Goal: Task Accomplishment & Management: Use online tool/utility

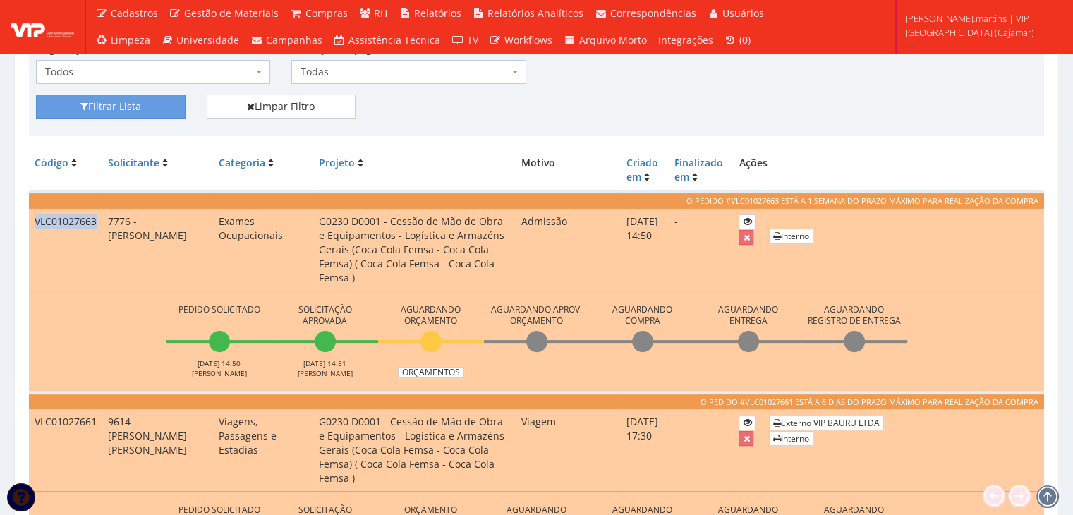
scroll to position [329, 0]
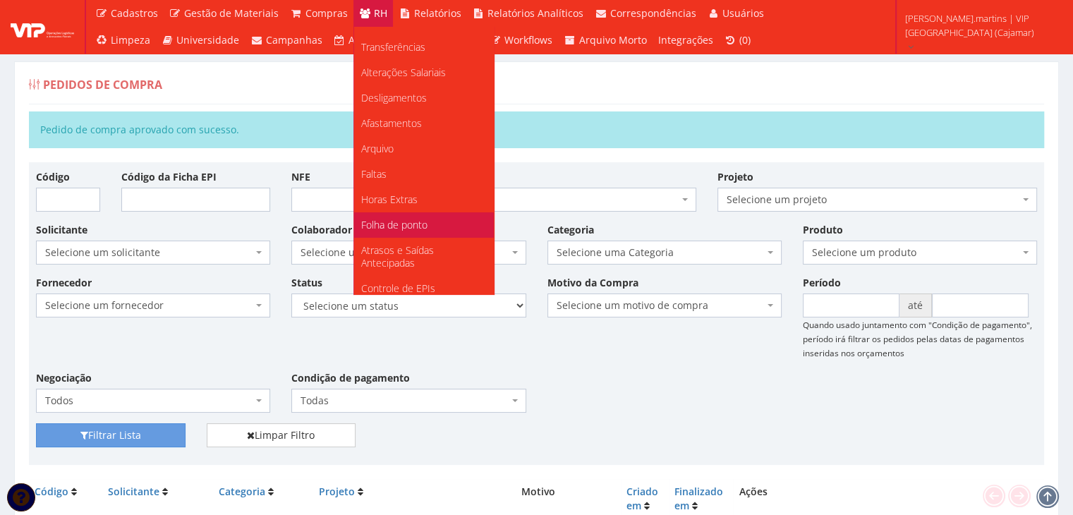
scroll to position [141, 0]
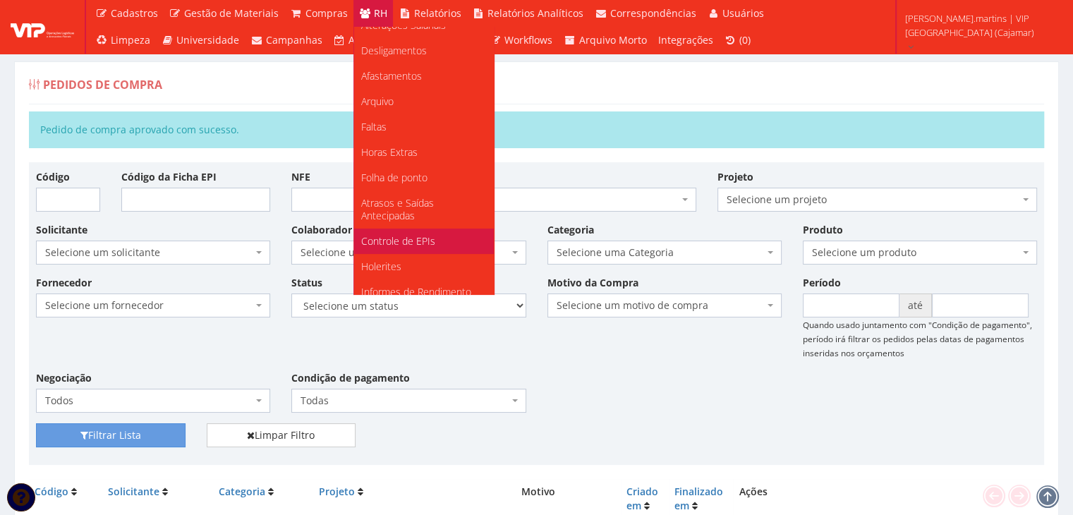
click at [395, 236] on span "Controle de EPIs" at bounding box center [398, 240] width 74 height 13
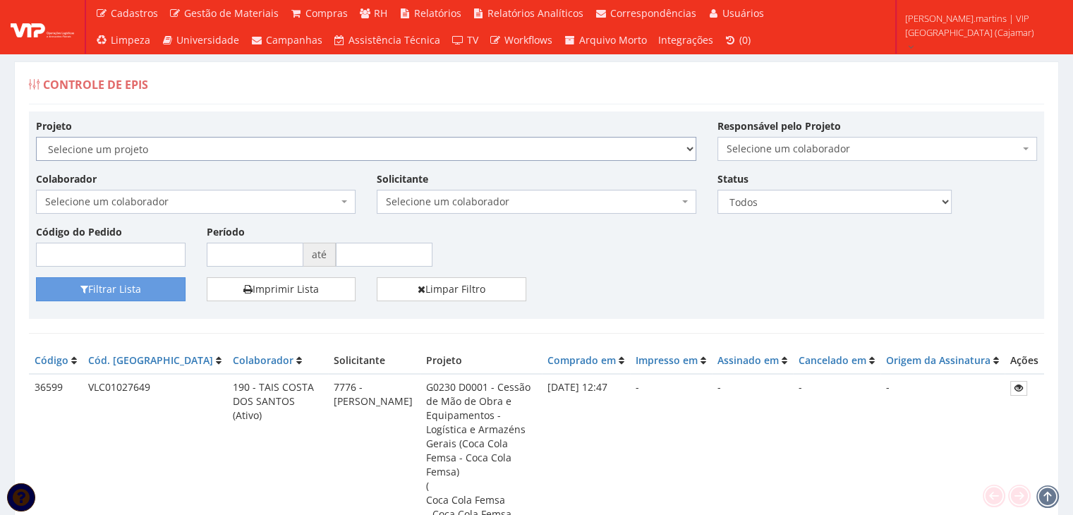
click at [181, 144] on select "Selecione um projeto G0230 D0001 - Cessão de Mão de Obra e Equipamentos - Logís…" at bounding box center [366, 149] width 660 height 24
select select "230"
click at [36, 137] on select "Selecione um projeto G0230 D0001 - Cessão de Mão de Obra e Equipamentos - Logís…" at bounding box center [366, 149] width 660 height 24
click at [141, 207] on span "Selecione um colaborador" at bounding box center [191, 202] width 293 height 14
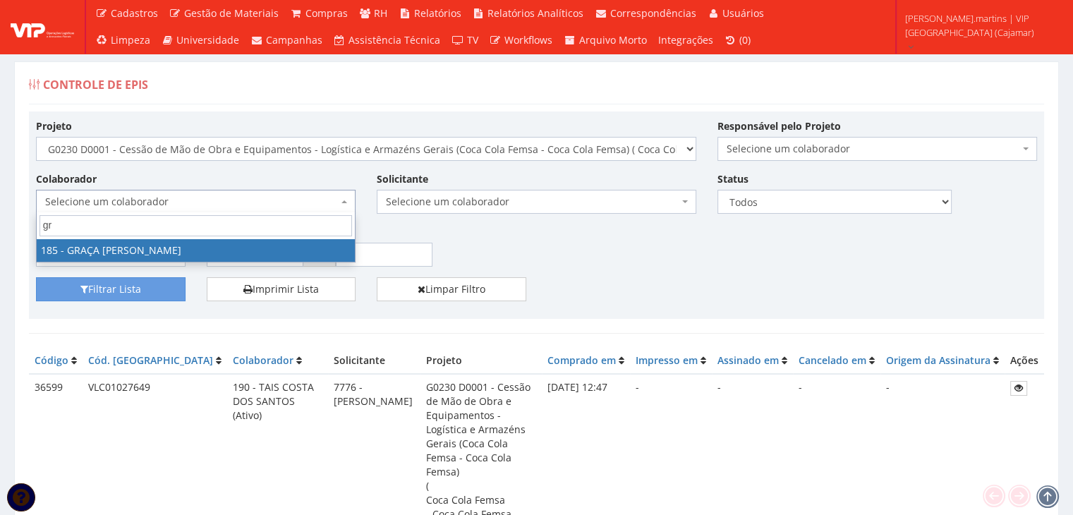
type input "gra"
select select "4083"
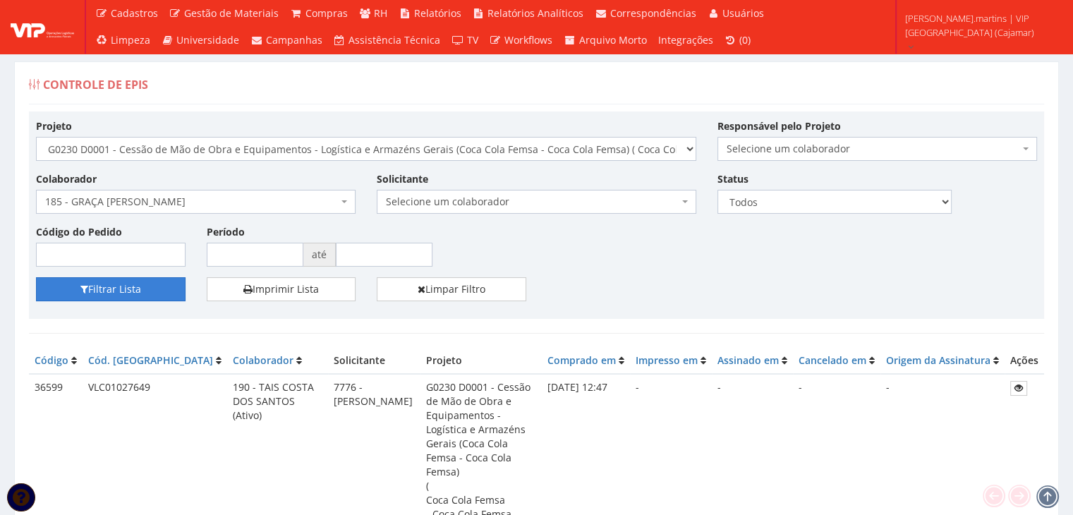
click at [118, 288] on button "Filtrar Lista" at bounding box center [111, 289] width 150 height 24
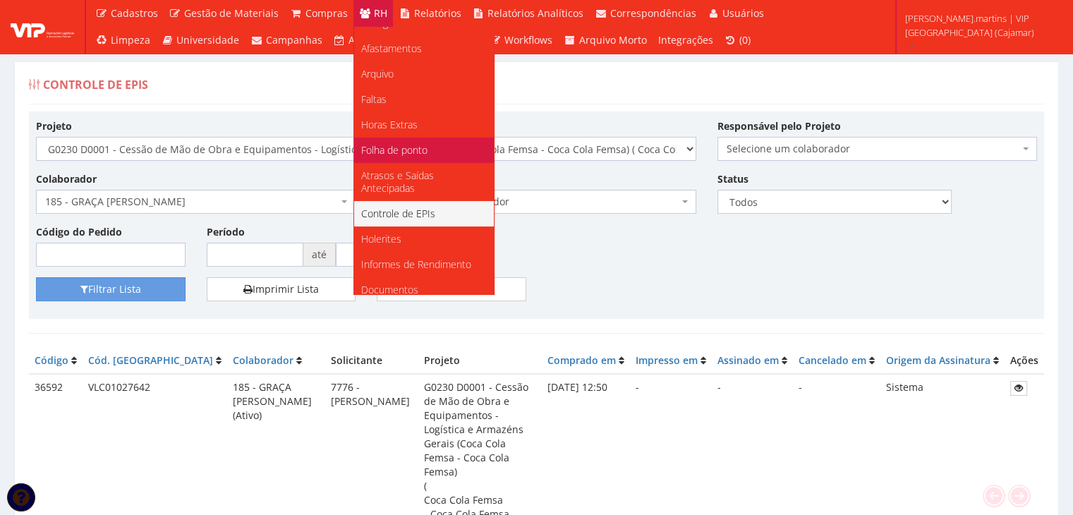
scroll to position [176, 0]
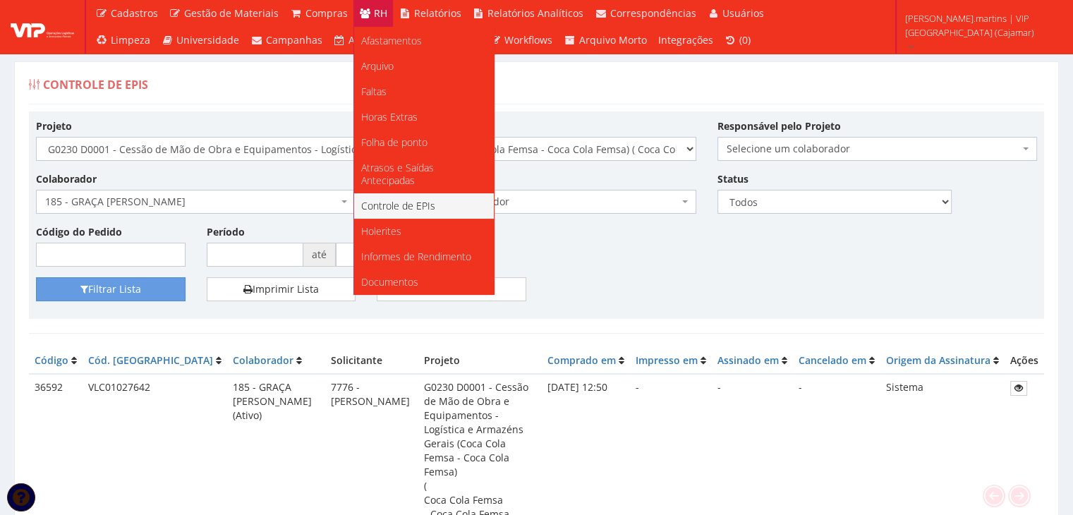
click at [412, 204] on span "Controle de EPIs" at bounding box center [398, 205] width 74 height 13
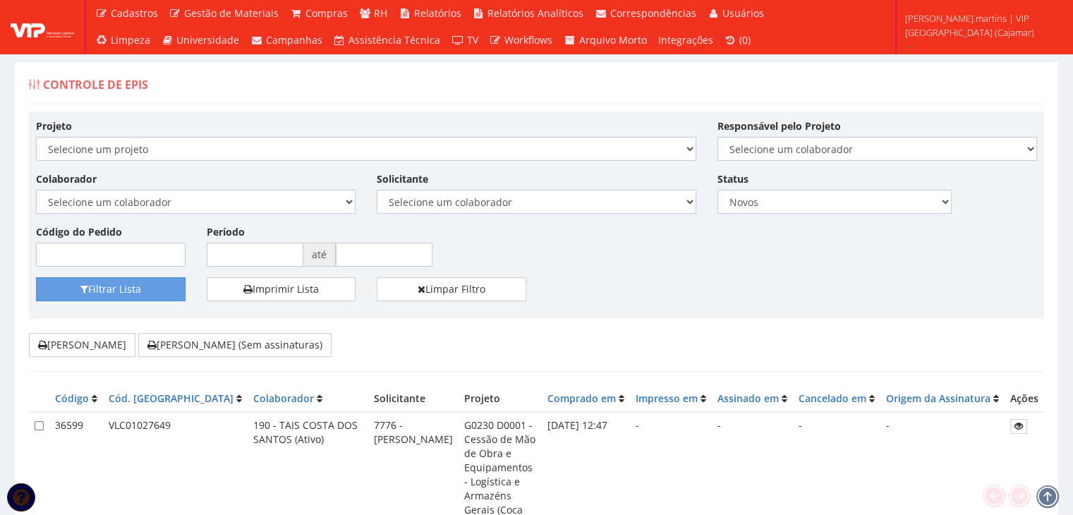
click at [529, 185] on div "Solicitante Selecione um colaborador 95 - ADRIANE NEVES JESUS 76 - ADRIANO SILV…" at bounding box center [536, 192] width 341 height 42
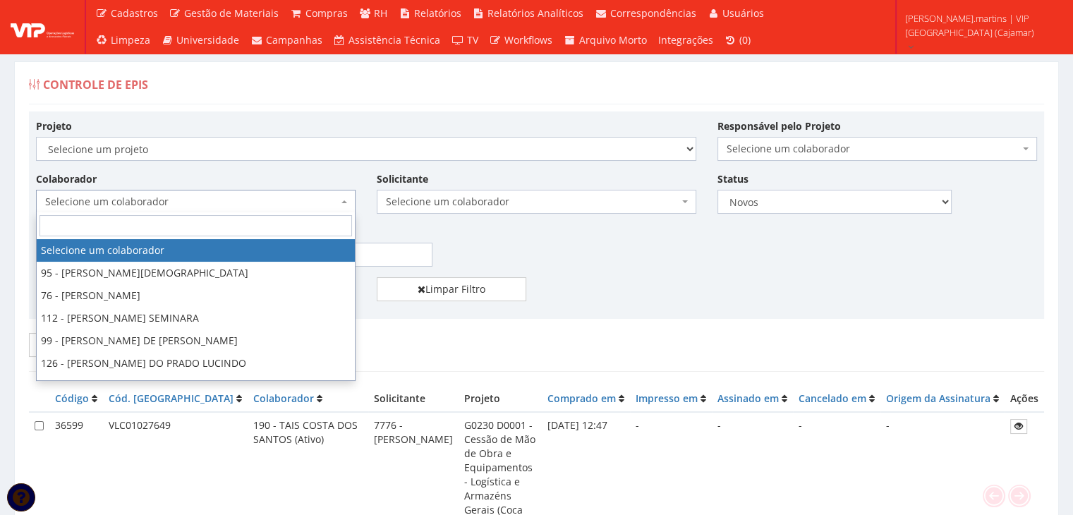
click at [152, 200] on span "Selecione um colaborador" at bounding box center [191, 202] width 293 height 14
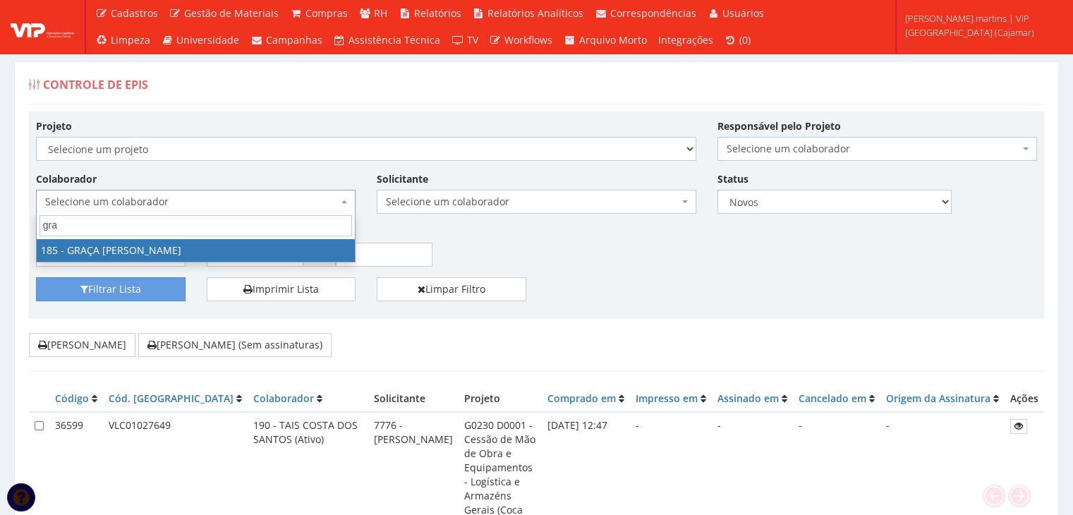
type input "gra"
select select "4083"
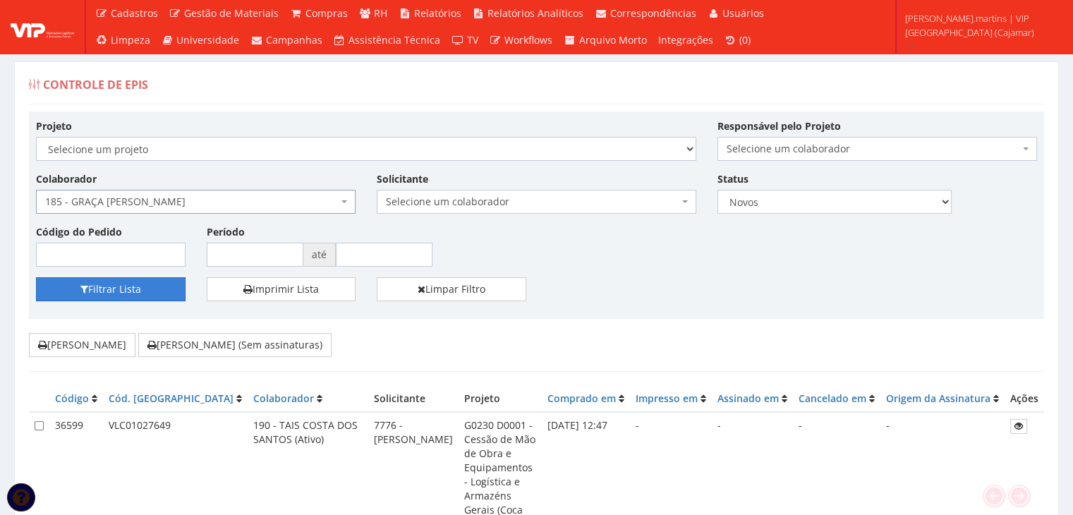
click at [133, 285] on button "Filtrar Lista" at bounding box center [111, 289] width 150 height 24
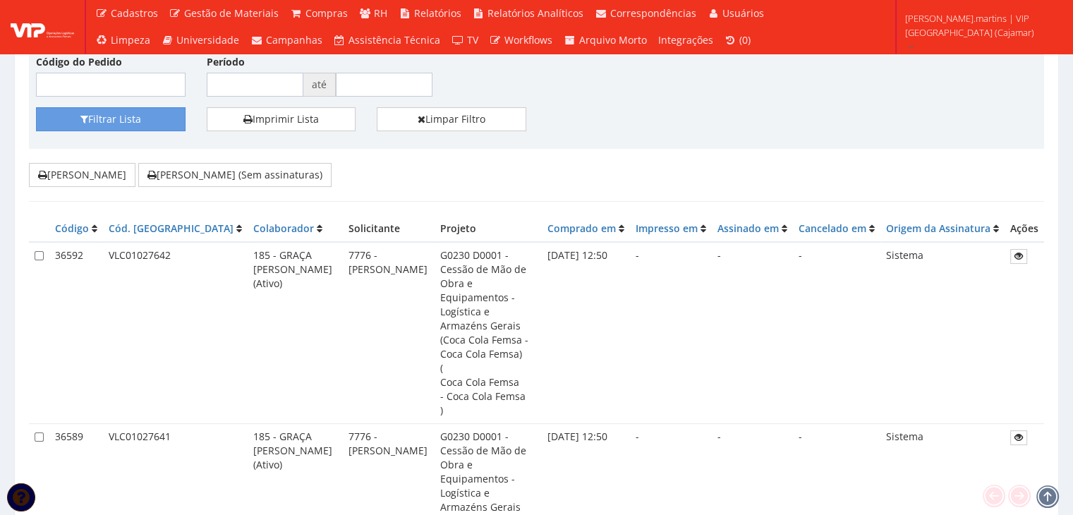
scroll to position [188, 0]
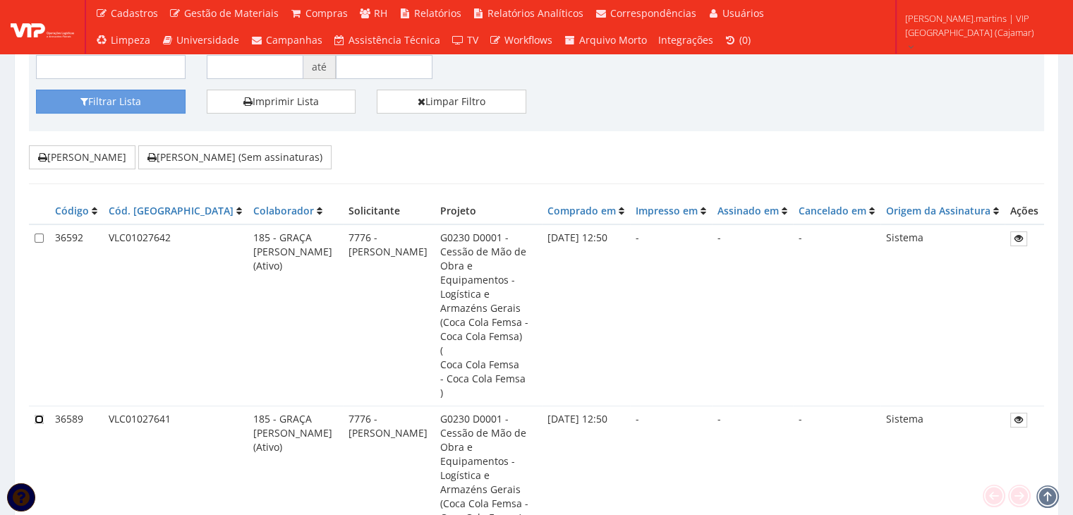
click at [36, 415] on input "checkbox" at bounding box center [39, 419] width 9 height 9
checkbox input "true"
click at [39, 234] on input "checkbox" at bounding box center [39, 237] width 9 height 9
checkbox input "true"
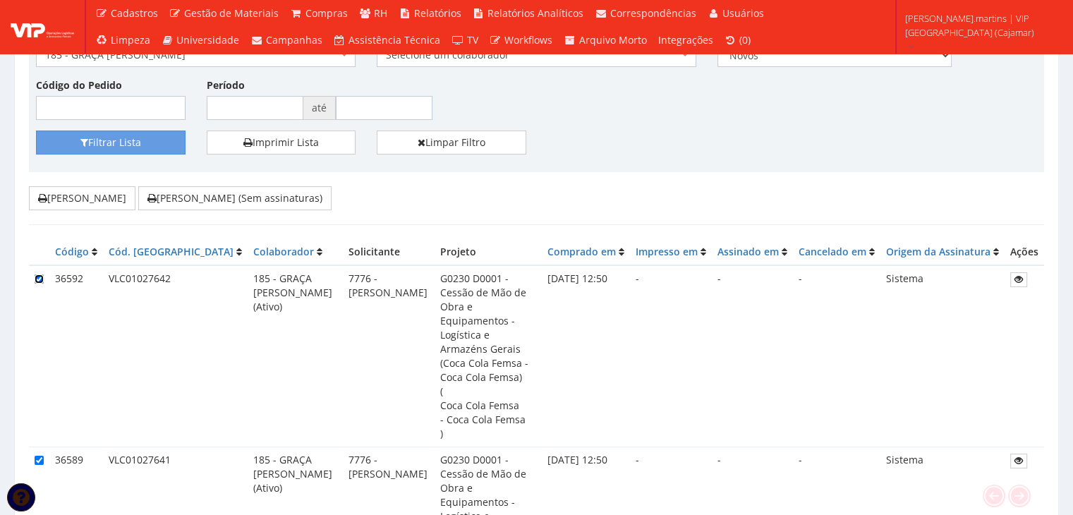
scroll to position [0, 0]
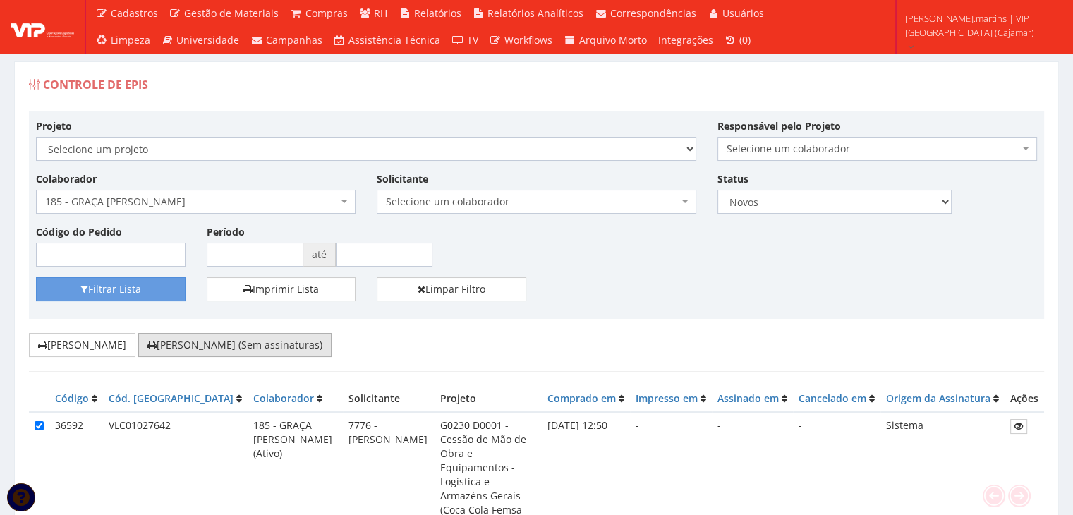
click at [205, 338] on button "[PERSON_NAME] (Sem assinaturas)" at bounding box center [234, 345] width 193 height 24
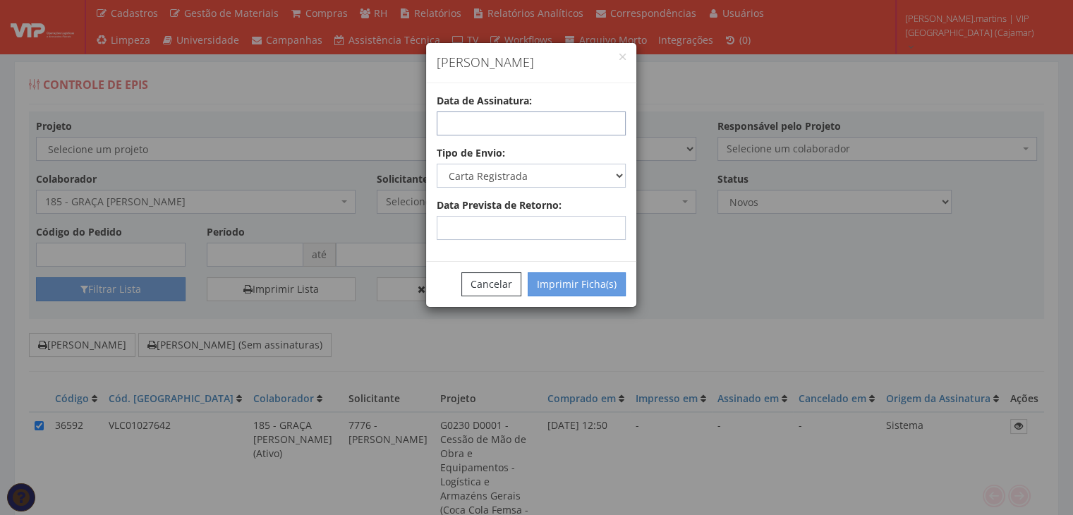
click at [494, 122] on input "text" at bounding box center [531, 123] width 189 height 24
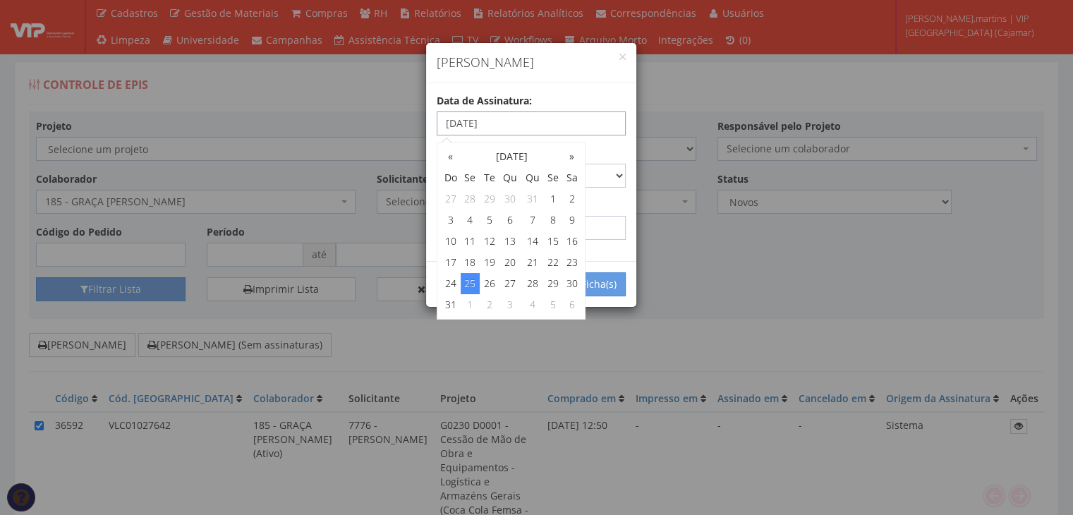
type input "[DATE]"
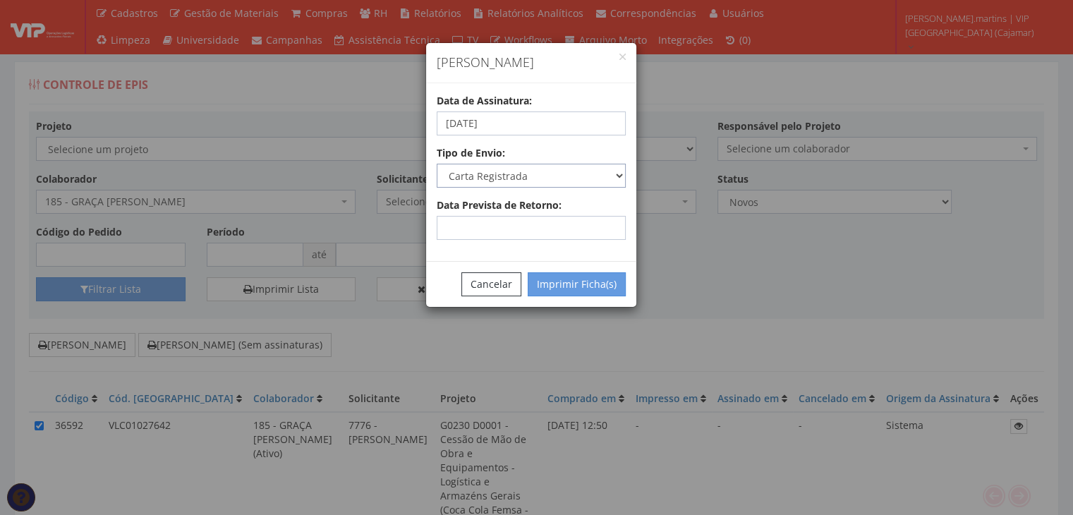
click at [608, 176] on select "Carta Registrada Carta Simples PAC Sedex Sedex 10 Sedex 12 Sedex Hoje E-mail Tr…" at bounding box center [531, 176] width 189 height 24
select select "email"
click at [437, 164] on select "Carta Registrada Carta Simples PAC Sedex Sedex 10 Sedex 12 Sedex Hoje E-mail Tr…" at bounding box center [531, 176] width 189 height 24
click at [577, 281] on button "Imprimir Ficha(s)" at bounding box center [577, 284] width 98 height 24
click at [497, 284] on button "Cancelar" at bounding box center [491, 284] width 60 height 24
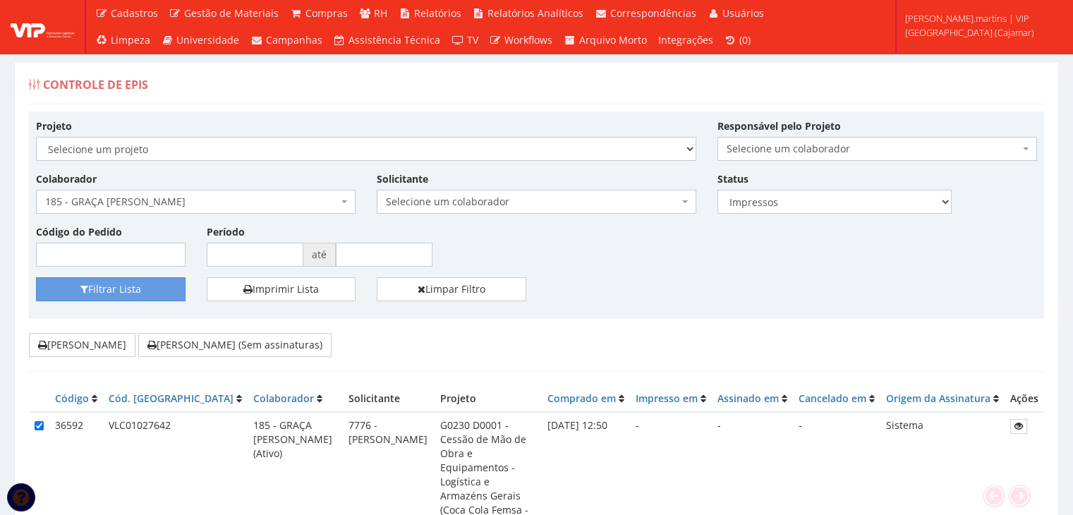
click at [518, 202] on span "Selecione um colaborador" at bounding box center [532, 202] width 293 height 14
click at [745, 201] on select "Todos Novos Impressos Assinados" at bounding box center [834, 202] width 234 height 24
select select "1"
click at [717, 190] on select "Todos Novos Impressos Assinados" at bounding box center [834, 202] width 234 height 24
click at [214, 198] on span "185 - GRAÇA [PERSON_NAME]" at bounding box center [191, 202] width 293 height 14
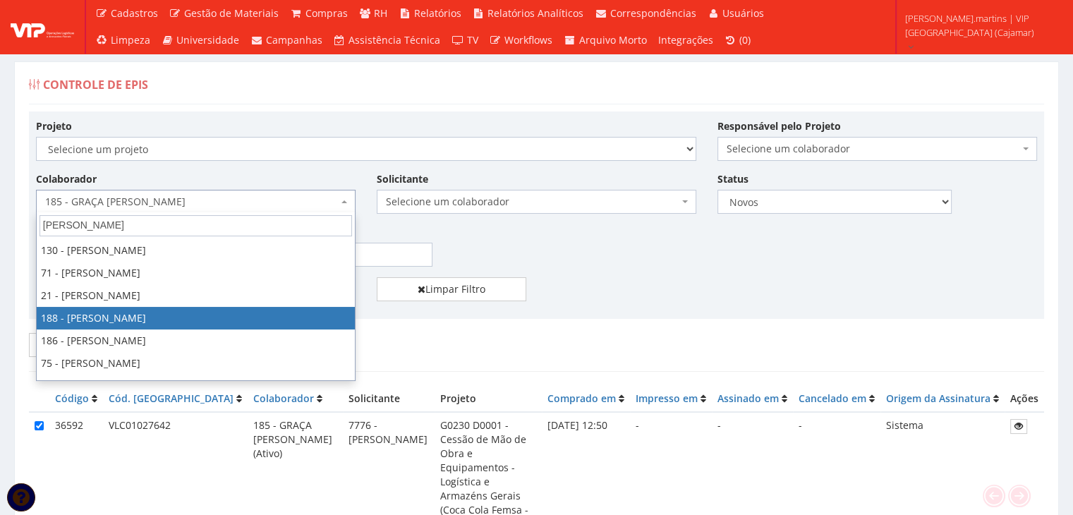
type input "henrique"
select select "4086"
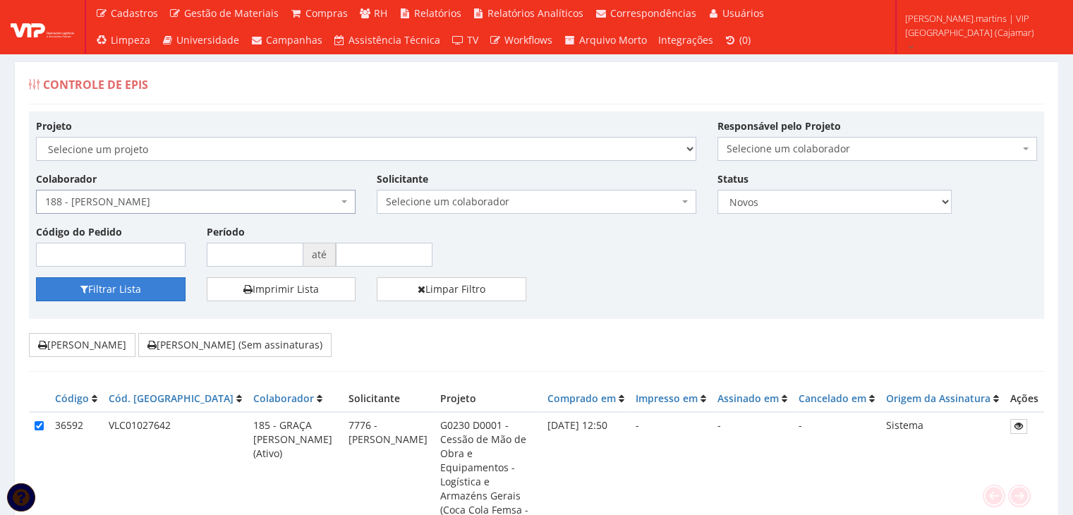
click at [157, 288] on button "Filtrar Lista" at bounding box center [111, 289] width 150 height 24
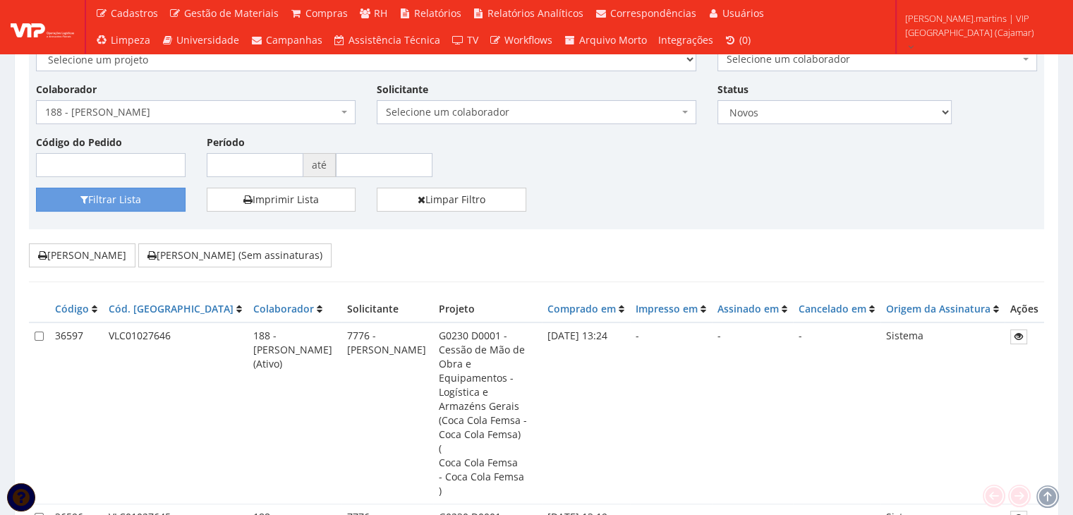
scroll to position [94, 0]
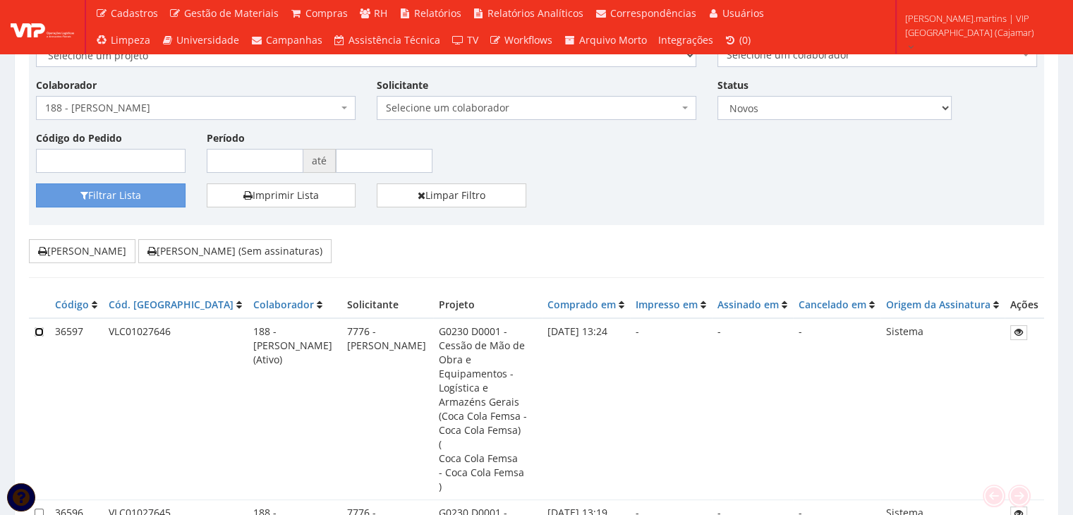
click at [39, 331] on input "checkbox" at bounding box center [39, 331] width 9 height 9
checkbox input "true"
click at [36, 509] on input "checkbox" at bounding box center [39, 513] width 9 height 9
checkbox input "true"
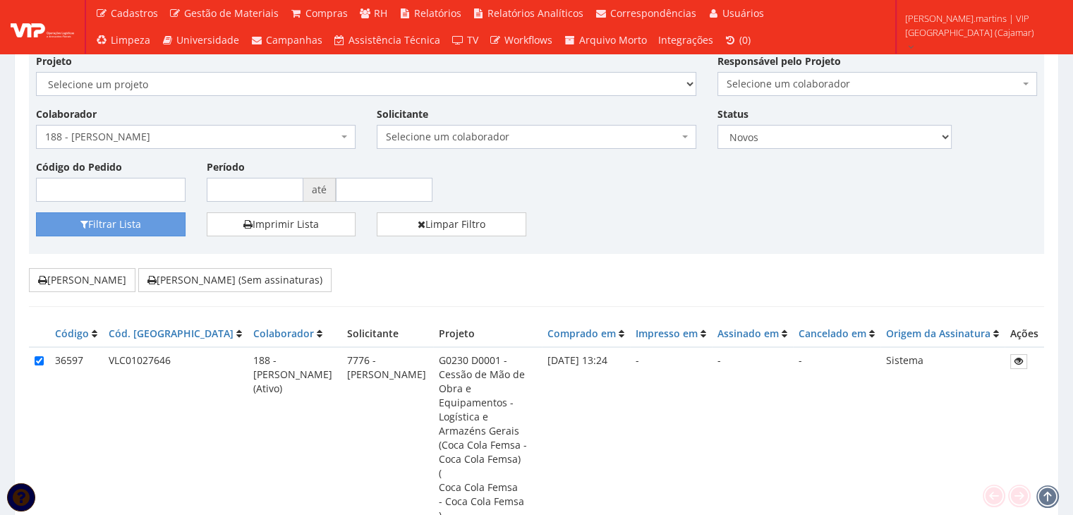
scroll to position [47, 0]
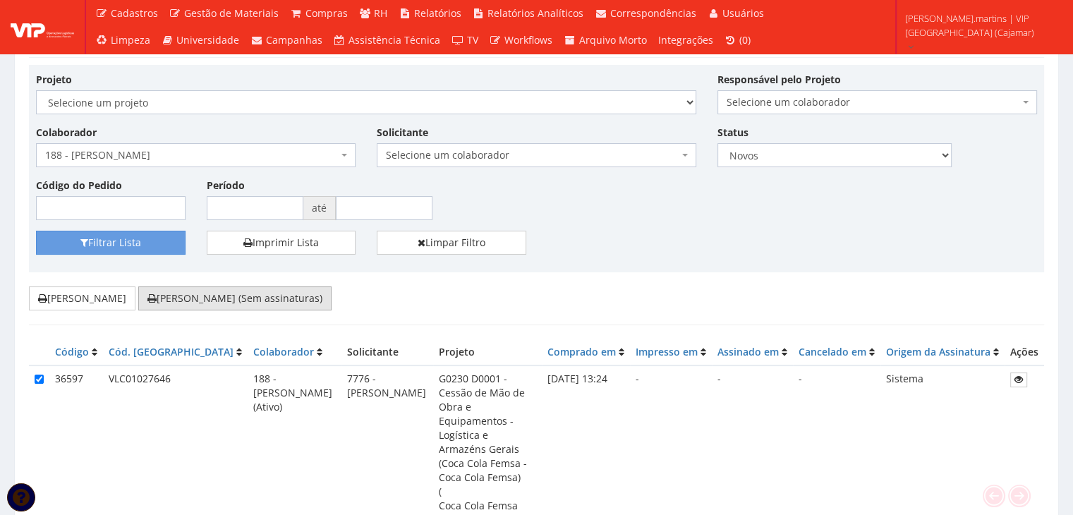
click at [175, 302] on button "Imprimir Fichas (Sem assinaturas)" at bounding box center [234, 298] width 193 height 24
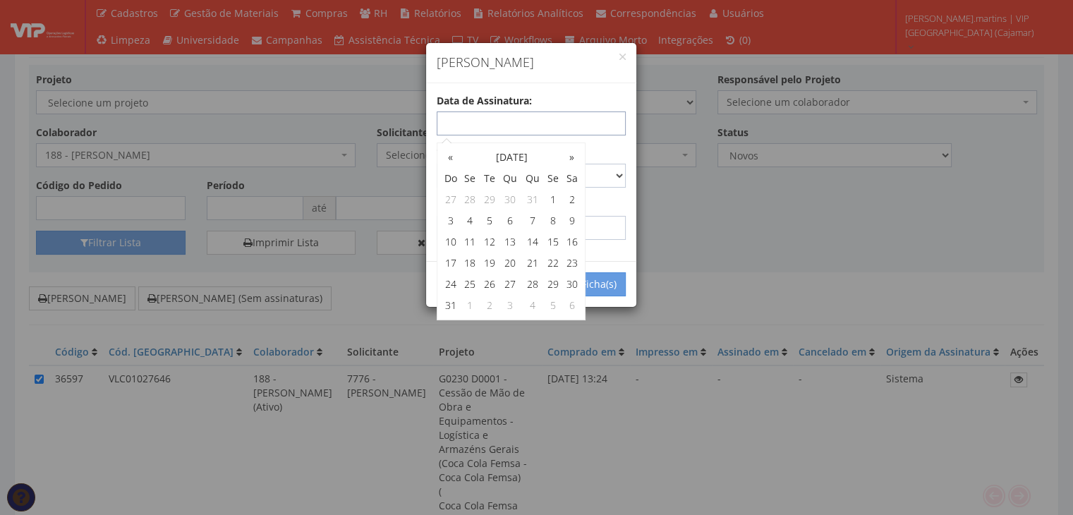
click at [477, 122] on input "text" at bounding box center [531, 123] width 189 height 24
type input "25/08/2025"
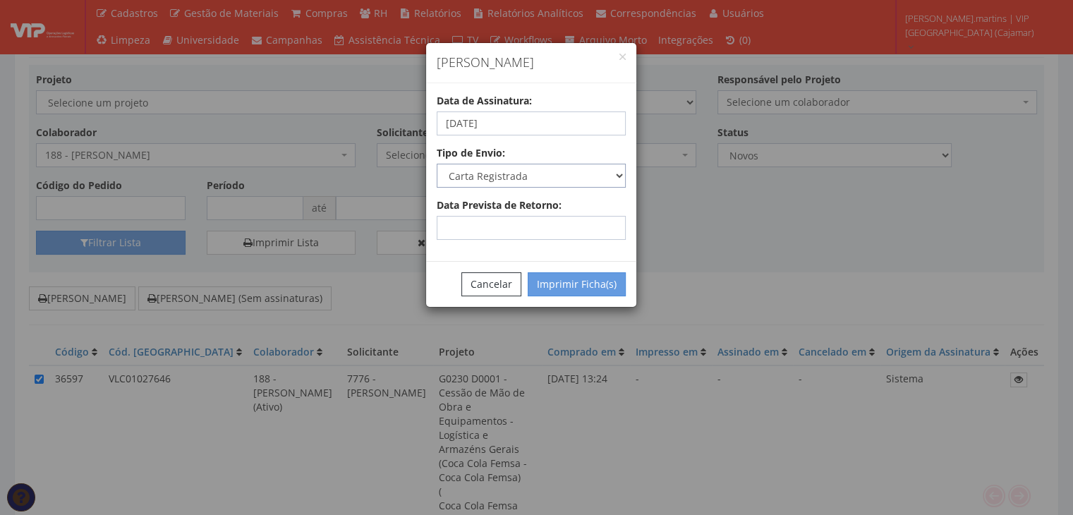
drag, startPoint x: 622, startPoint y: 166, endPoint x: 614, endPoint y: 171, distance: 9.2
click at [622, 166] on select "Carta Registrada Carta Simples PAC Sedex Sedex 10 Sedex 12 Sedex Hoje E-mail Tr…" at bounding box center [531, 176] width 189 height 24
select select "email"
click at [437, 164] on select "Carta Registrada Carta Simples PAC Sedex Sedex 10 Sedex 12 Sedex Hoje E-mail Tr…" at bounding box center [531, 176] width 189 height 24
click at [568, 288] on button "Imprimir Ficha(s)" at bounding box center [577, 284] width 98 height 24
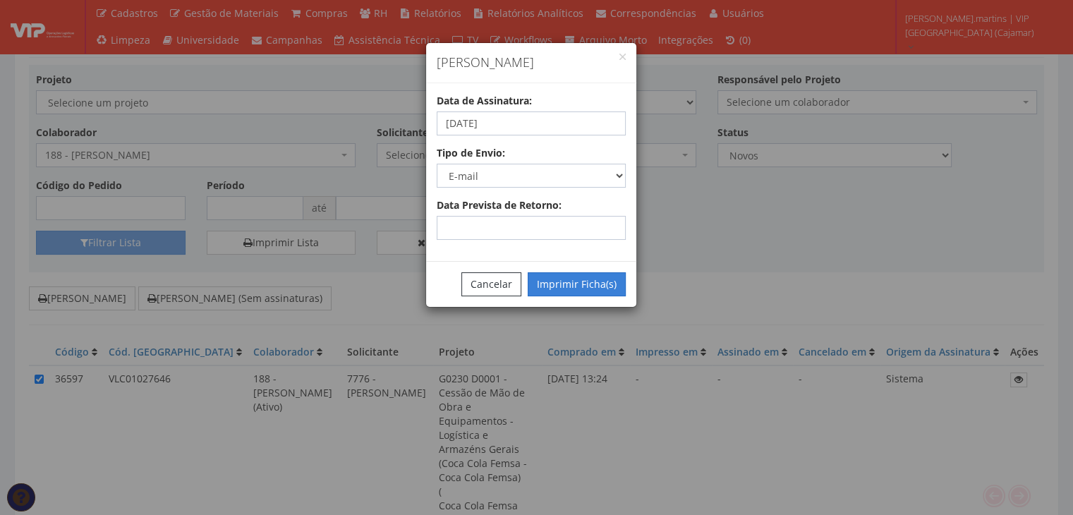
select select "2"
click at [499, 280] on button "Cancelar" at bounding box center [491, 284] width 60 height 24
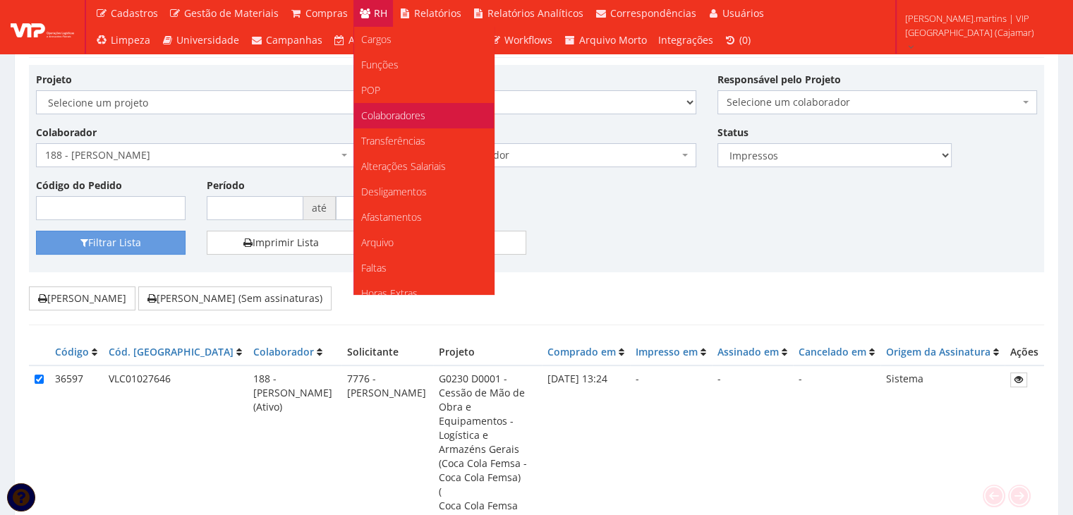
click at [396, 114] on span "Colaboradores" at bounding box center [393, 115] width 64 height 13
